Goal: Transaction & Acquisition: Purchase product/service

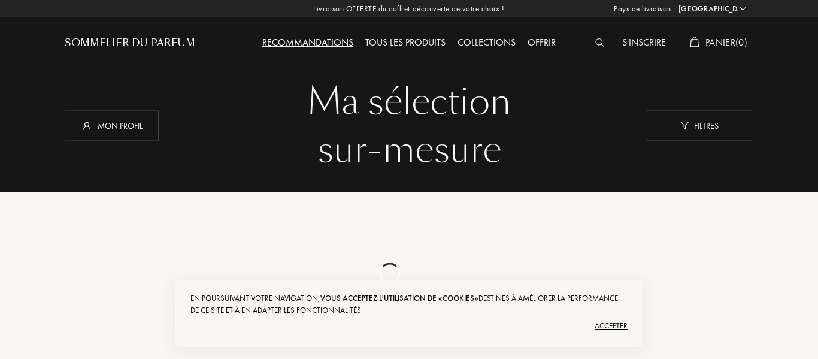
select select "FR"
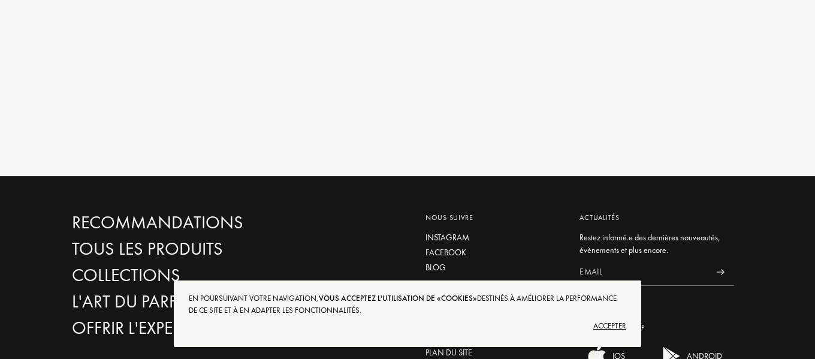
scroll to position [359, 0]
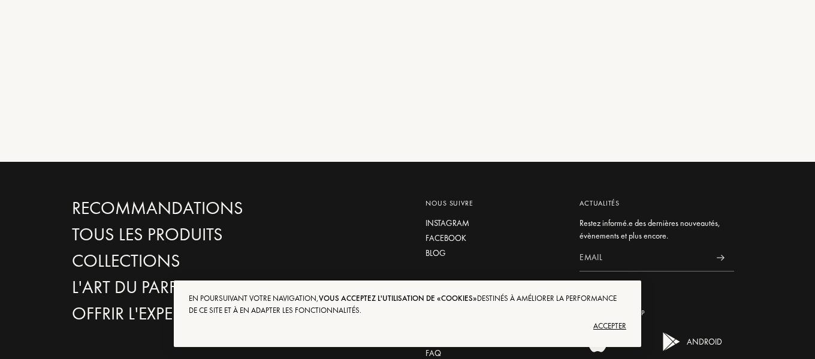
click at [617, 325] on div "Accepter" at bounding box center [407, 325] width 437 height 19
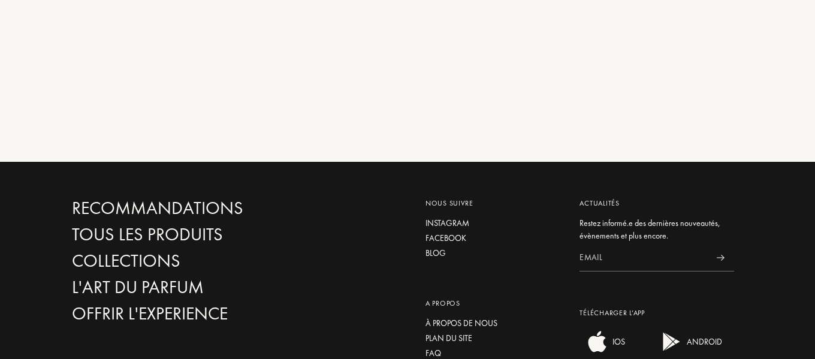
scroll to position [0, 0]
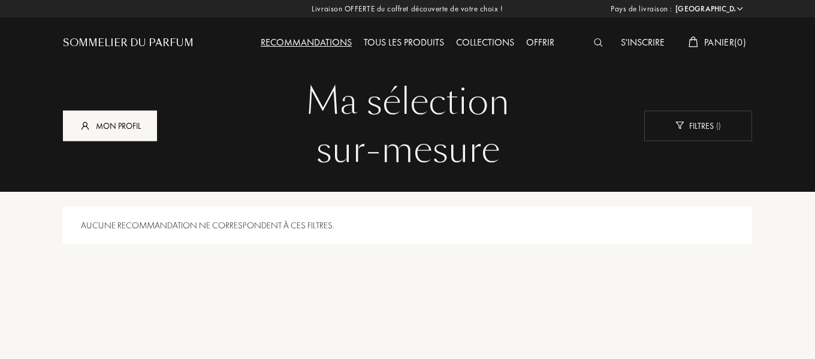
click at [113, 121] on div "Mon profil" at bounding box center [110, 125] width 94 height 31
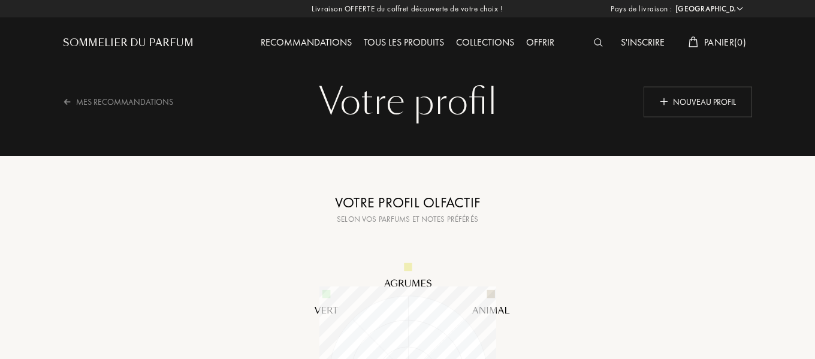
select select "FR"
click at [594, 43] on img at bounding box center [598, 42] width 9 height 8
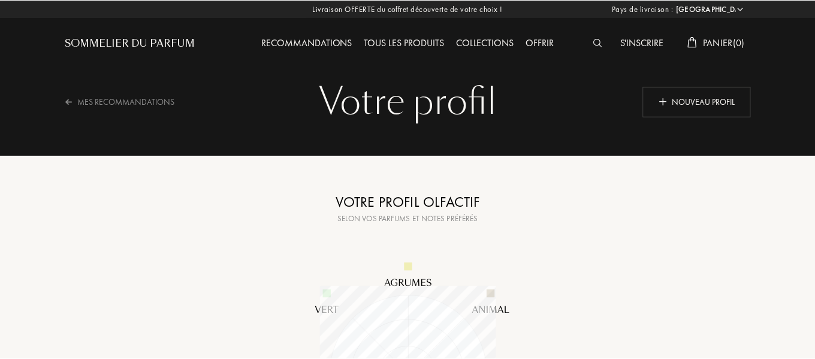
scroll to position [1, 0]
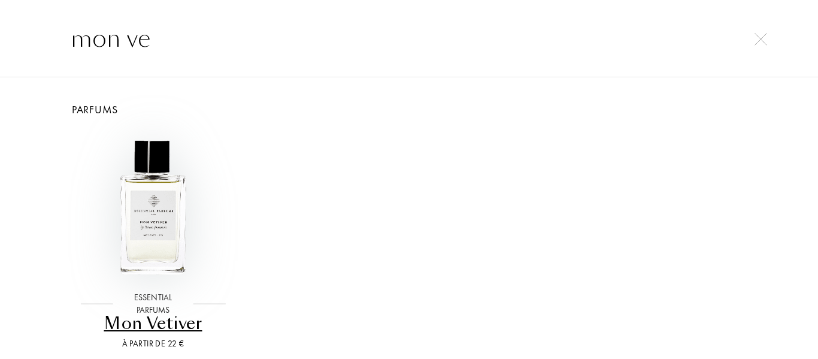
type input "mon ve"
click at [140, 209] on img at bounding box center [153, 208] width 154 height 154
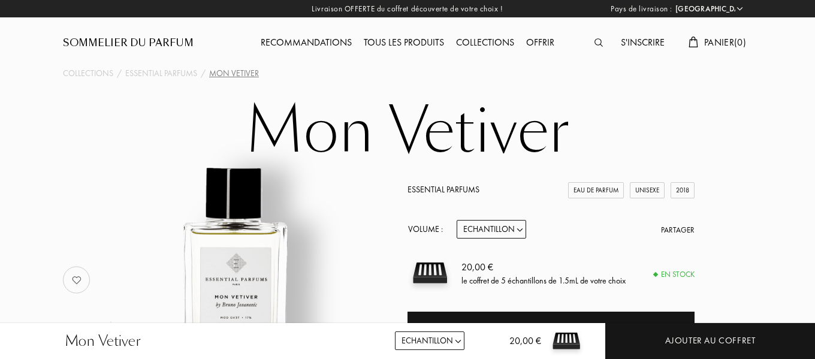
select select "FR"
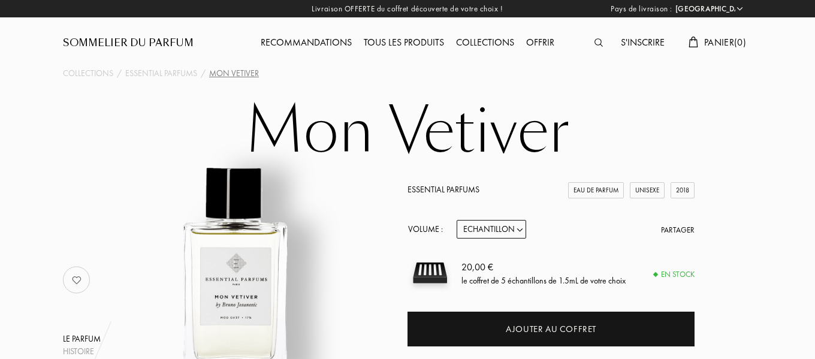
click at [598, 43] on img at bounding box center [598, 42] width 8 height 8
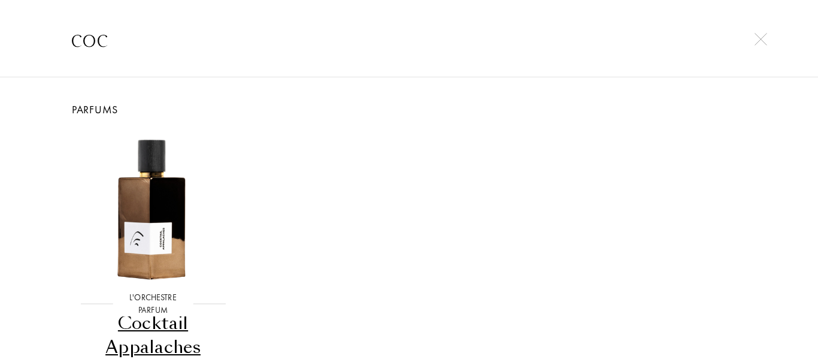
type input "coc"
click at [145, 298] on div "L'Orchestre Parfum" at bounding box center [153, 303] width 81 height 25
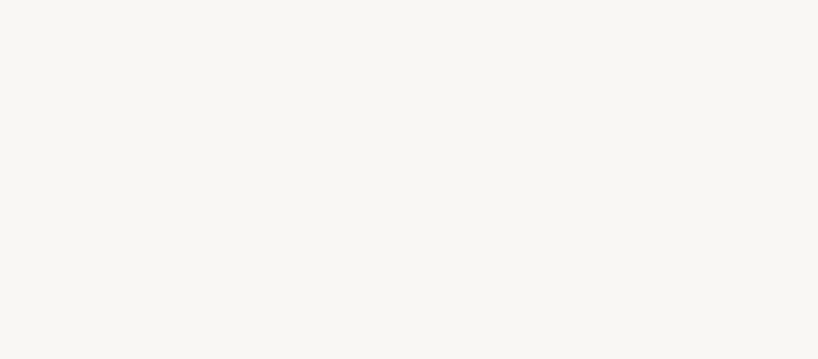
select select "FR"
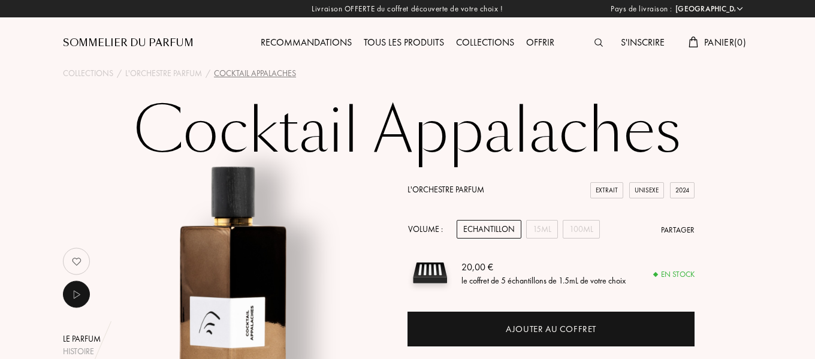
click at [594, 41] on img at bounding box center [598, 42] width 8 height 8
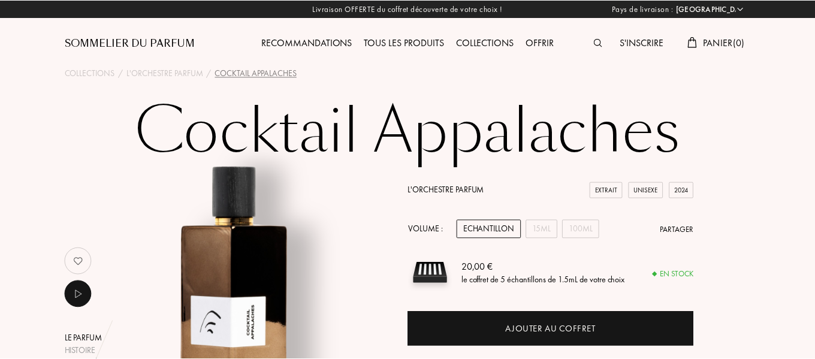
scroll to position [1, 0]
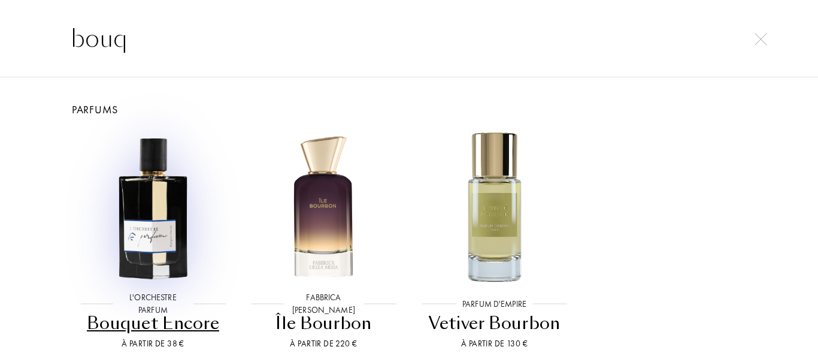
type input "bouq"
click at [150, 214] on img at bounding box center [153, 208] width 154 height 154
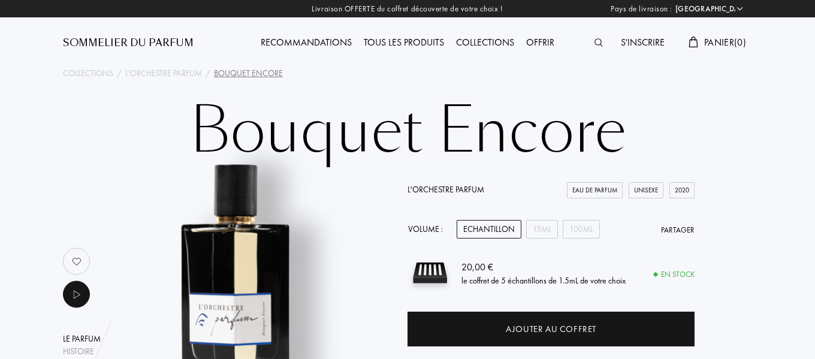
select select "FR"
click at [594, 41] on img at bounding box center [598, 42] width 8 height 8
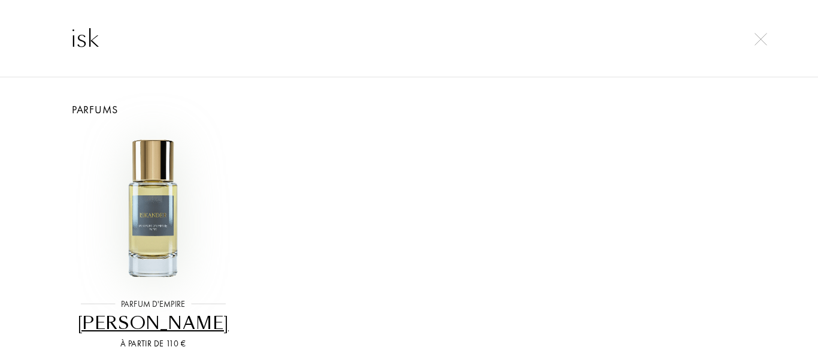
type input "isk"
click at [154, 207] on img at bounding box center [153, 208] width 154 height 154
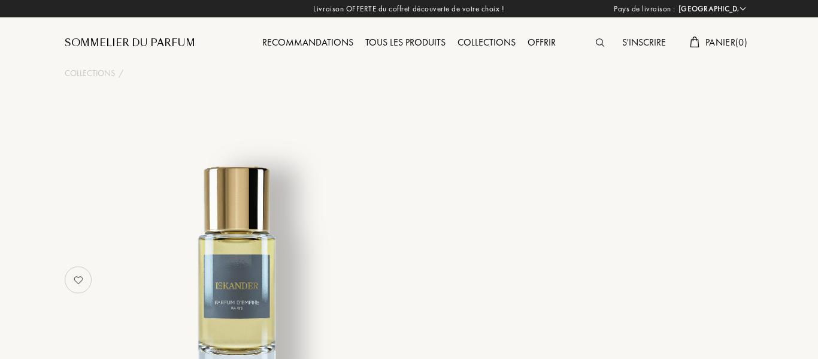
select select "FR"
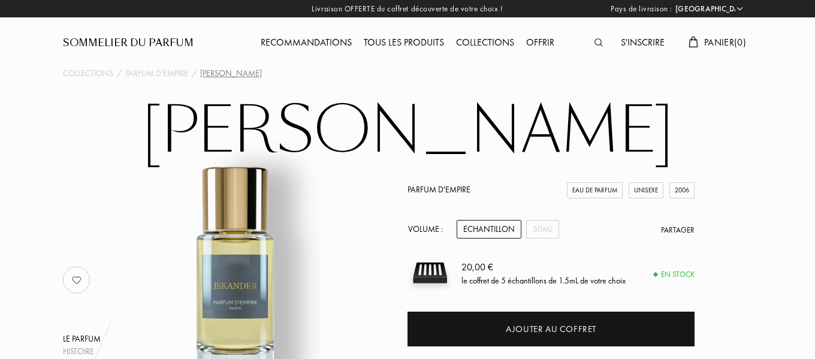
click at [602, 44] on div at bounding box center [601, 43] width 26 height 16
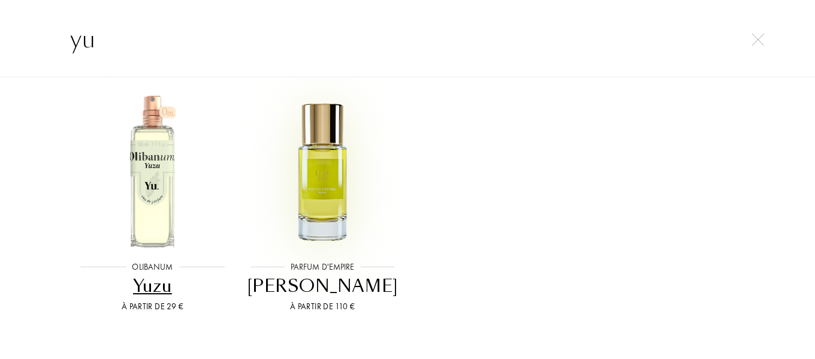
scroll to position [72, 0]
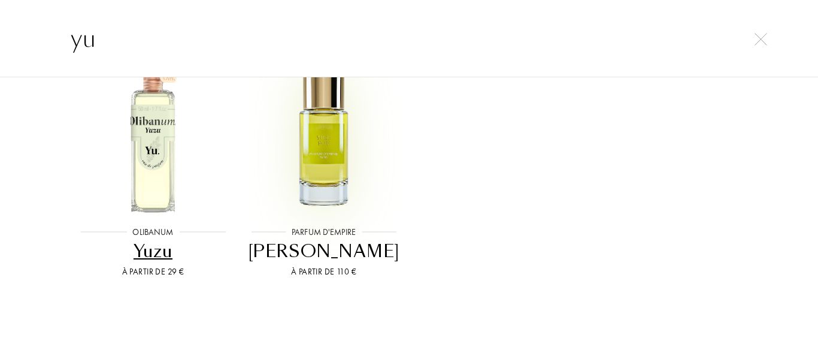
type input "yu"
click at [328, 169] on img at bounding box center [324, 136] width 154 height 154
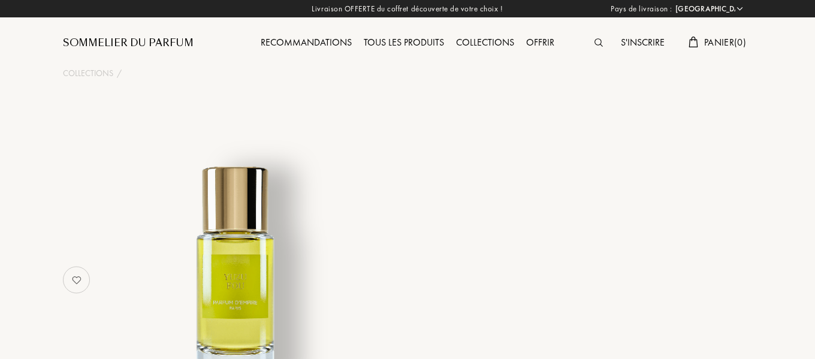
select select "FR"
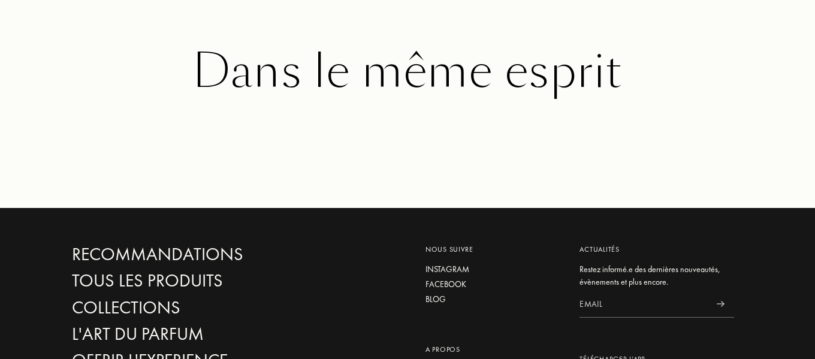
scroll to position [2276, 0]
